Goal: Transaction & Acquisition: Download file/media

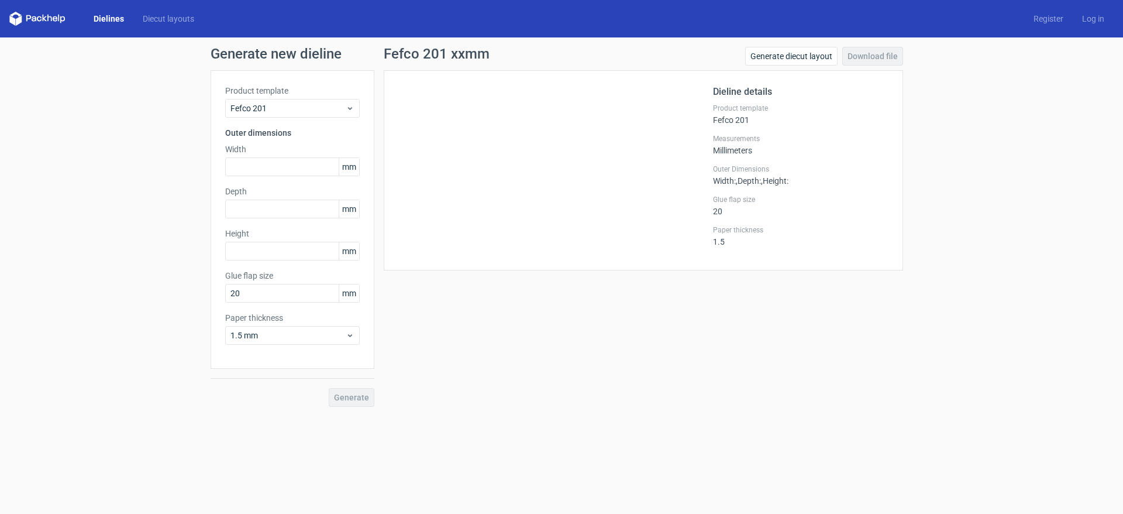
click at [113, 20] on link "Dielines" at bounding box center [108, 19] width 49 height 12
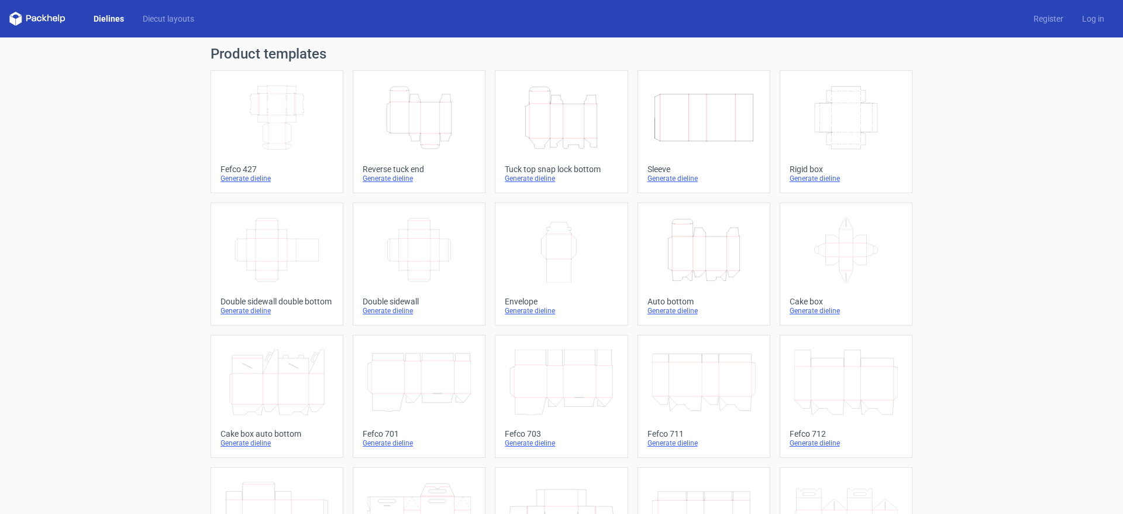
click at [445, 127] on icon "Height Depth Width" at bounding box center [419, 118] width 104 height 66
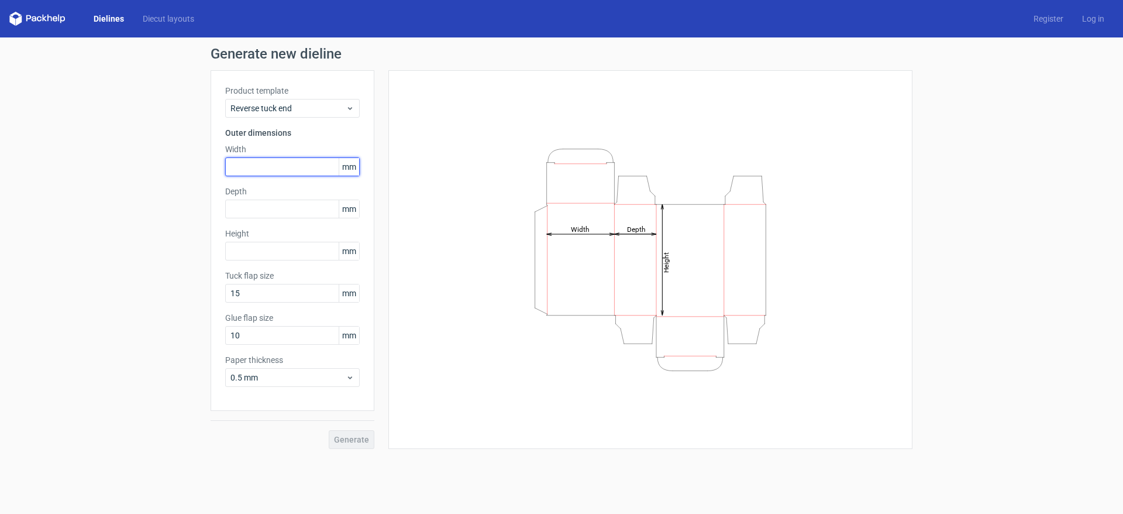
click at [254, 167] on input "text" at bounding box center [292, 166] width 135 height 19
type input "45"
type input "33"
type input "45"
click at [329, 430] on button "Generate" at bounding box center [352, 439] width 46 height 19
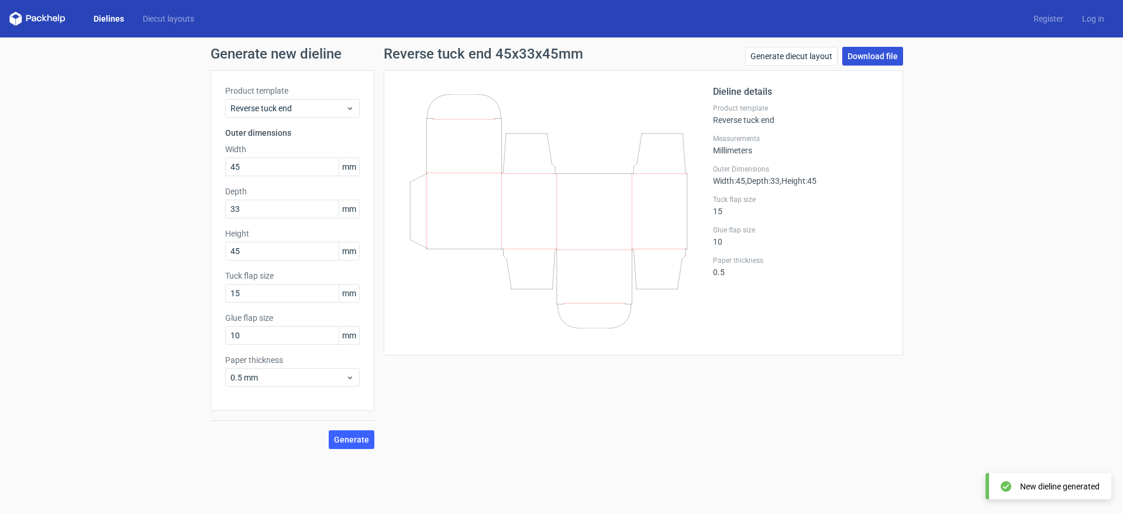
click at [883, 50] on link "Download file" at bounding box center [872, 56] width 61 height 19
